Goal: Task Accomplishment & Management: Manage account settings

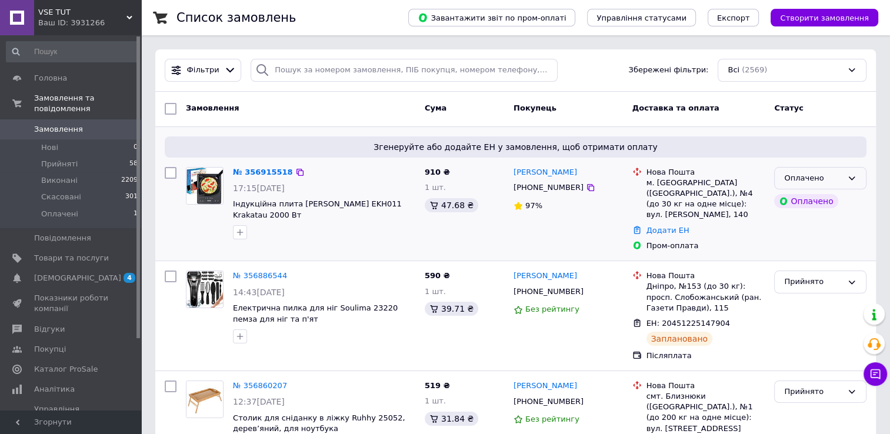
click at [843, 172] on div "Оплачено" at bounding box center [820, 178] width 92 height 23
click at [821, 199] on li "Прийнято" at bounding box center [819, 203] width 91 height 22
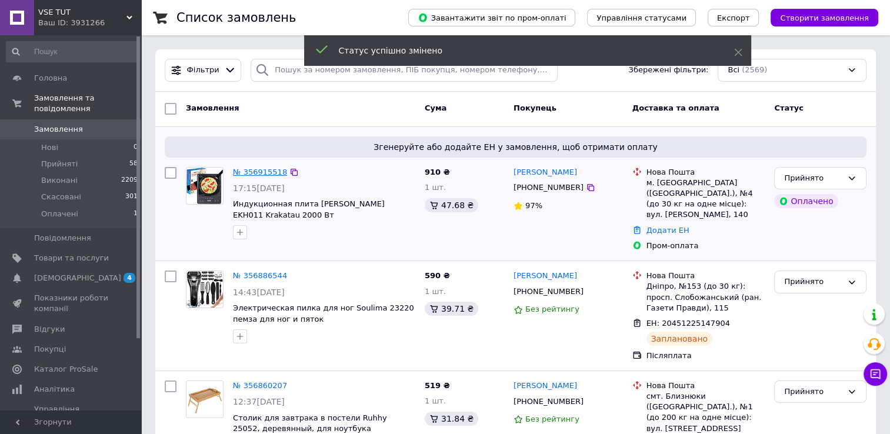
click at [258, 172] on link "№ 356915518" at bounding box center [260, 172] width 54 height 9
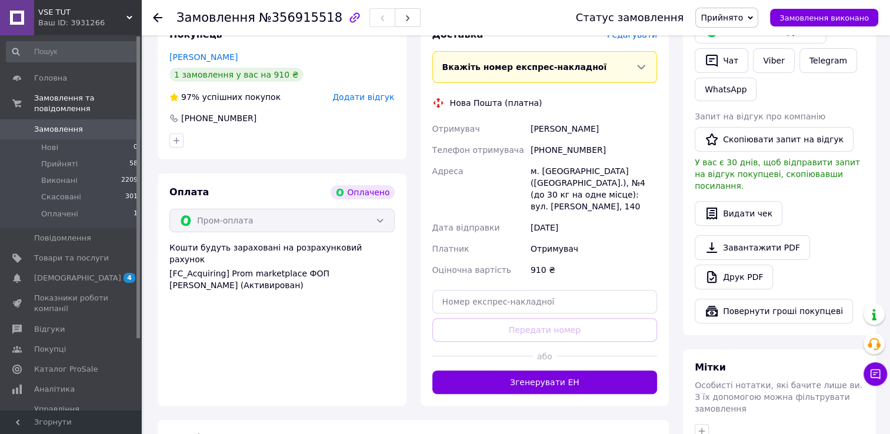
scroll to position [294, 0]
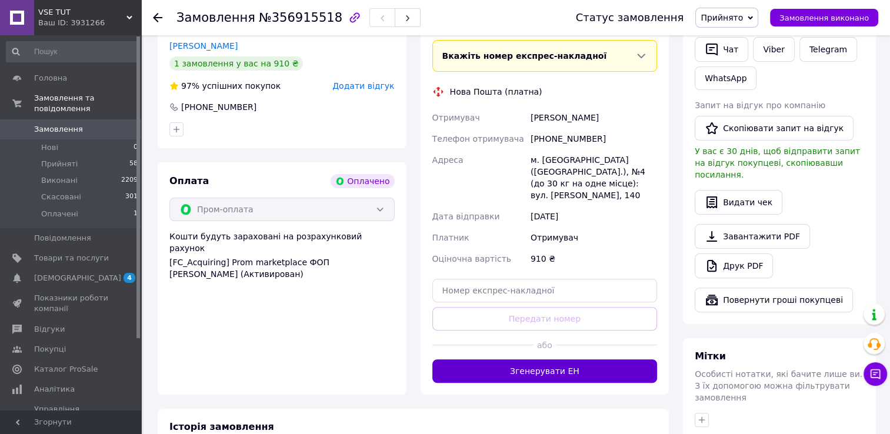
click at [561, 359] on button "Згенерувати ЕН" at bounding box center [544, 371] width 225 height 24
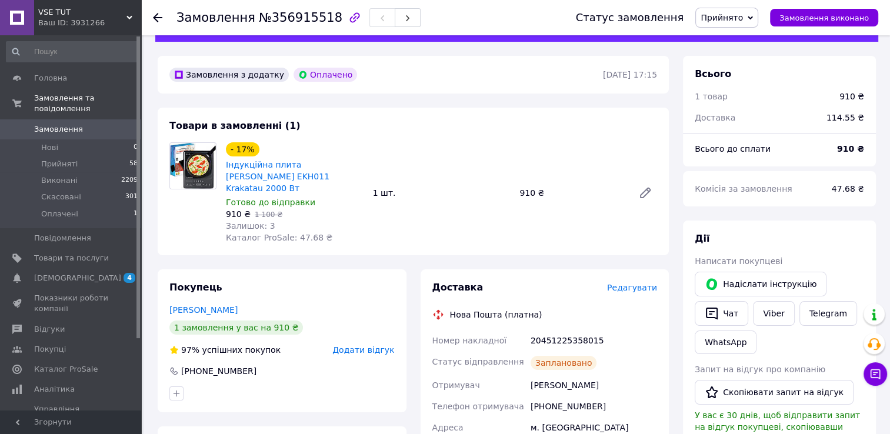
scroll to position [59, 0]
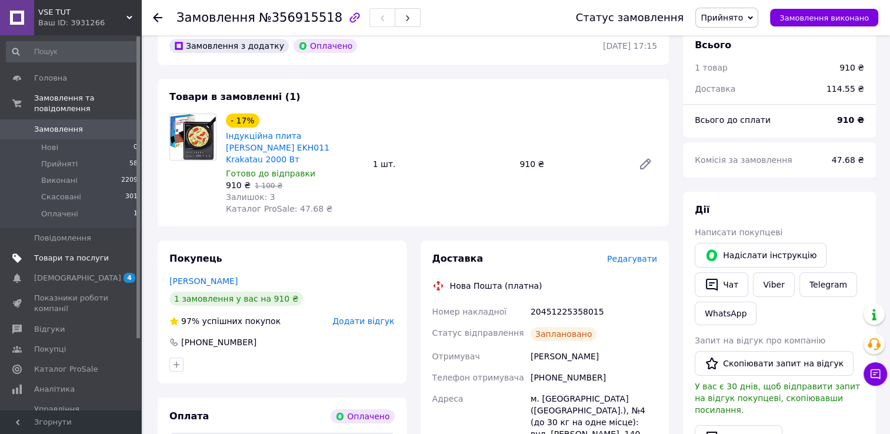
click at [72, 253] on span "Товари та послуги" at bounding box center [71, 258] width 75 height 11
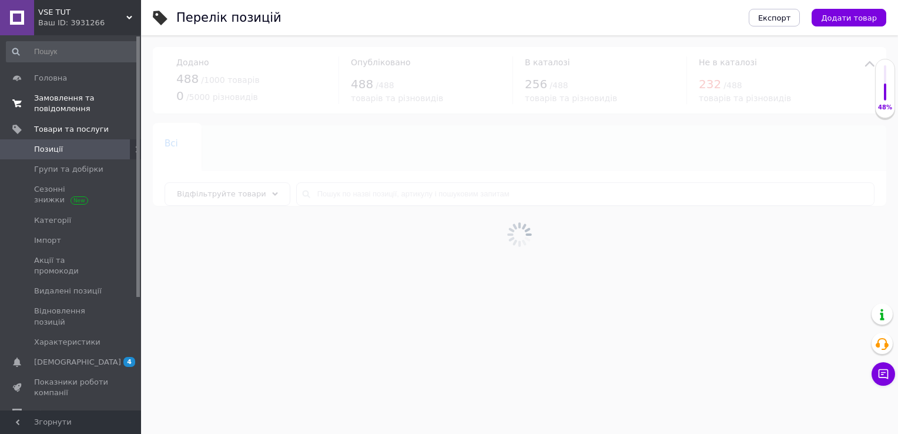
click at [52, 106] on span "Замовлення та повідомлення" at bounding box center [71, 103] width 75 height 21
